Goal: Task Accomplishment & Management: Manage account settings

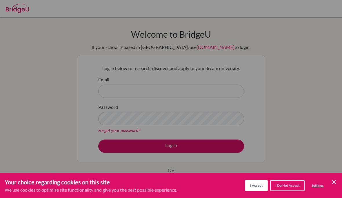
scroll to position [40, 0]
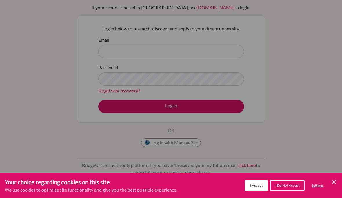
click at [176, 61] on div "Cookie Preferences" at bounding box center [171, 99] width 342 height 198
click at [259, 187] on span "I Accept" at bounding box center [256, 186] width 12 height 4
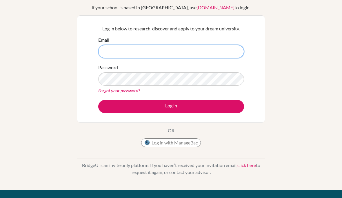
type input "[EMAIL_ADDRESS][DOMAIN_NAME]"
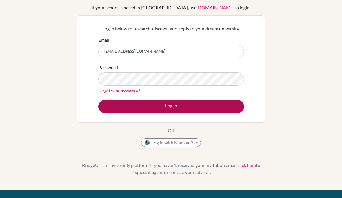
click at [157, 109] on button "Log in" at bounding box center [171, 106] width 146 height 13
click at [196, 104] on button "Log in" at bounding box center [171, 106] width 146 height 13
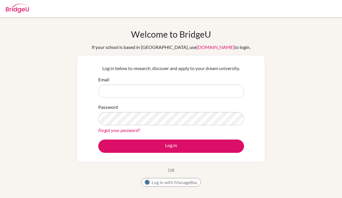
scroll to position [114, 0]
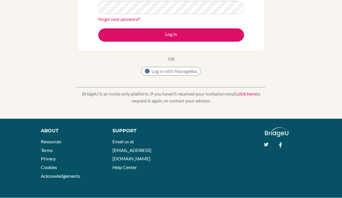
type input "[EMAIL_ADDRESS][DOMAIN_NAME]"
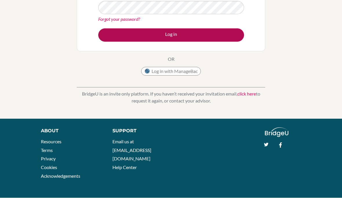
click at [166, 31] on button "Log in" at bounding box center [171, 35] width 146 height 13
click at [176, 35] on button "Log in" at bounding box center [171, 35] width 146 height 13
click at [178, 38] on button "Log in" at bounding box center [171, 35] width 146 height 13
